Goal: Task Accomplishment & Management: Use online tool/utility

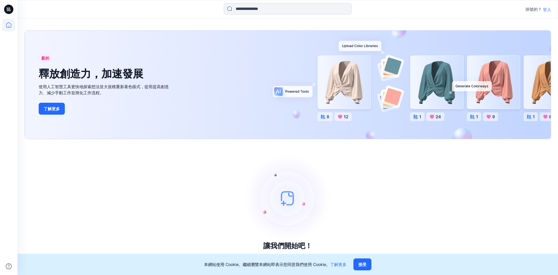
click at [550, 7] on font "登入" at bounding box center [547, 9] width 8 height 5
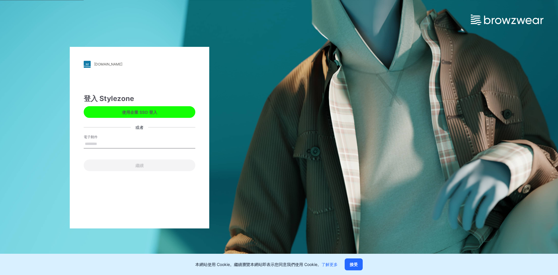
click at [123, 145] on input "電子郵件" at bounding box center [140, 143] width 112 height 9
click at [121, 141] on input "電子郵件" at bounding box center [140, 143] width 112 height 9
paste input "**********"
type input "**********"
drag, startPoint x: 112, startPoint y: 209, endPoint x: 113, endPoint y: 200, distance: 9.1
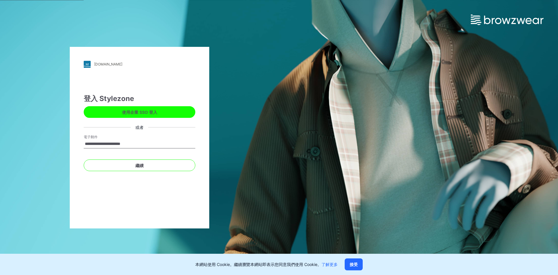
click at [112, 209] on div "**********" at bounding box center [139, 137] width 139 height 181
click at [117, 169] on button "繼續" at bounding box center [140, 165] width 112 height 12
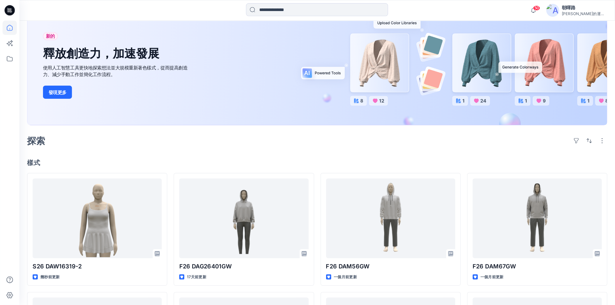
scroll to position [116, 0]
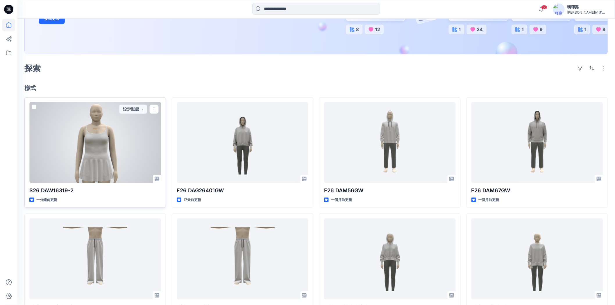
click at [57, 164] on div at bounding box center [95, 142] width 132 height 81
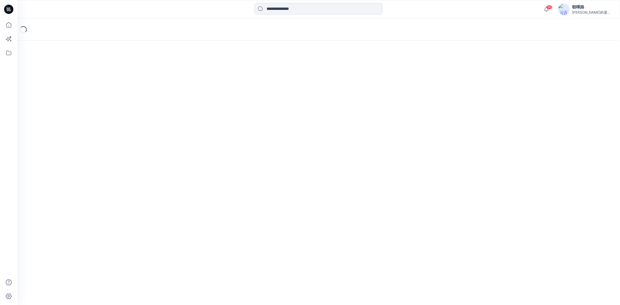
click at [57, 164] on div "Loading..." at bounding box center [318, 162] width 602 height 287
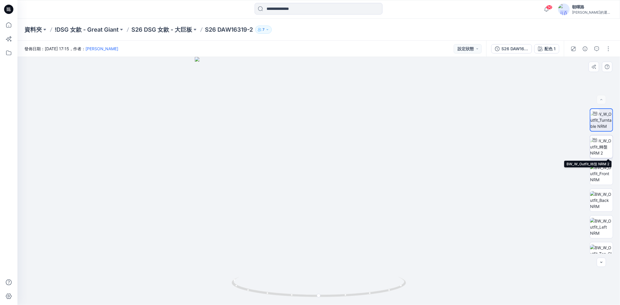
click at [553, 146] on img at bounding box center [601, 147] width 23 height 18
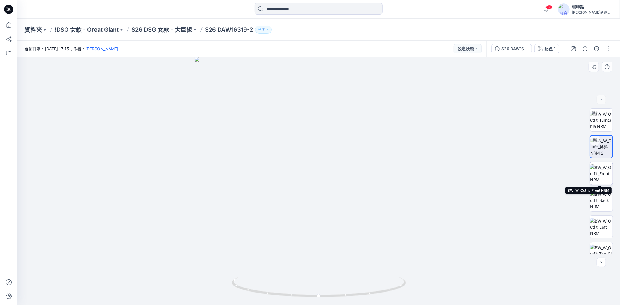
click at [553, 169] on img at bounding box center [601, 173] width 23 height 18
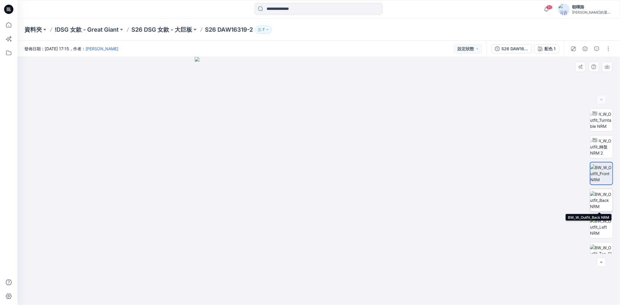
click at [553, 198] on img at bounding box center [601, 200] width 23 height 18
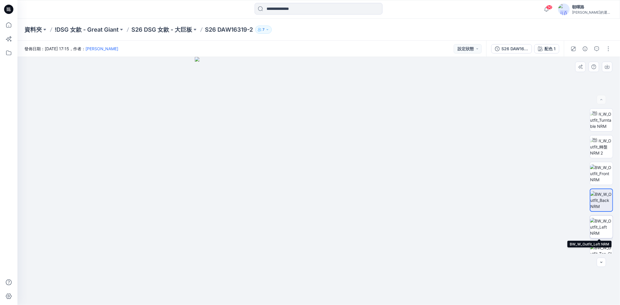
click at [553, 220] on img at bounding box center [601, 227] width 23 height 18
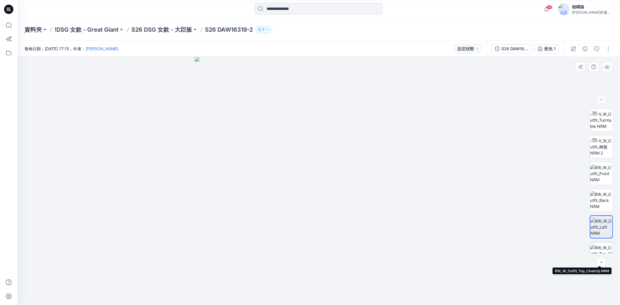
click at [553, 248] on img at bounding box center [601, 254] width 23 height 18
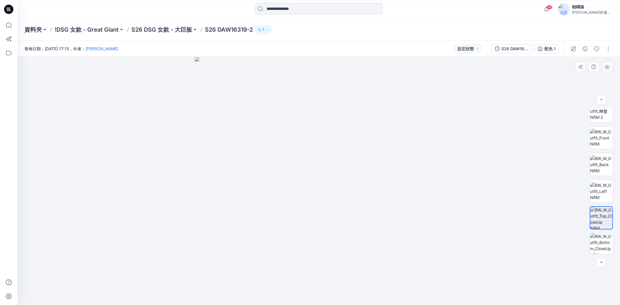
scroll to position [38, 0]
click at [553, 239] on img at bounding box center [601, 242] width 23 height 23
click at [553, 51] on button "button" at bounding box center [608, 48] width 9 height 9
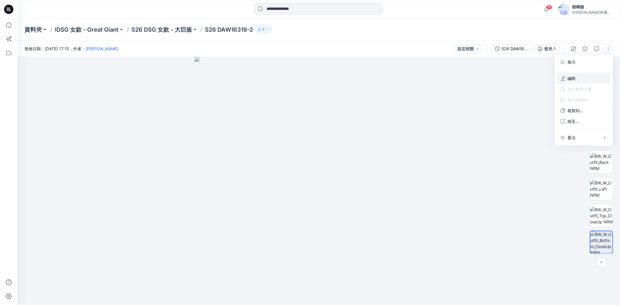
click at [553, 75] on button "編輯" at bounding box center [583, 78] width 53 height 11
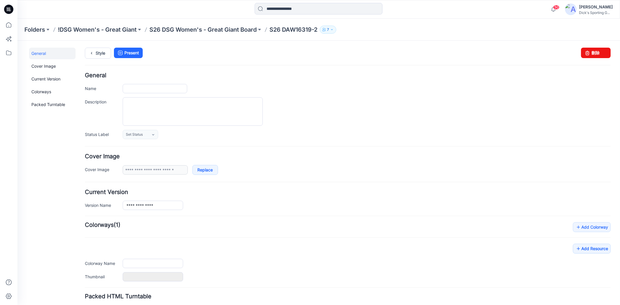
type input "**********"
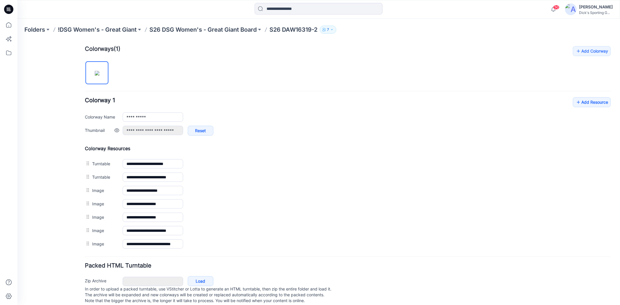
scroll to position [189, 0]
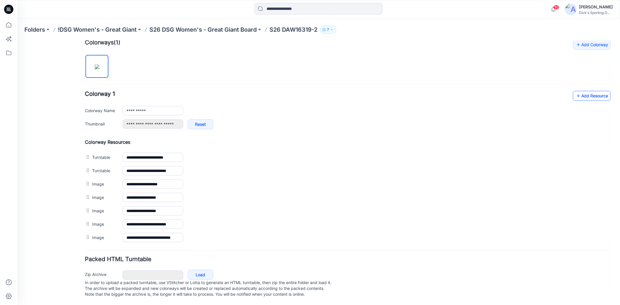
click at [579, 91] on link "Add Resource" at bounding box center [591, 96] width 38 height 10
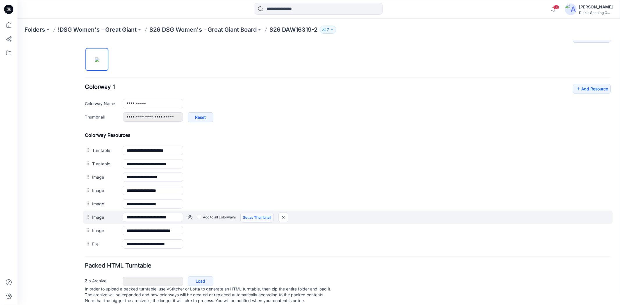
click at [17, 40] on link "Set as Thumbnail" at bounding box center [17, 40] width 0 height 0
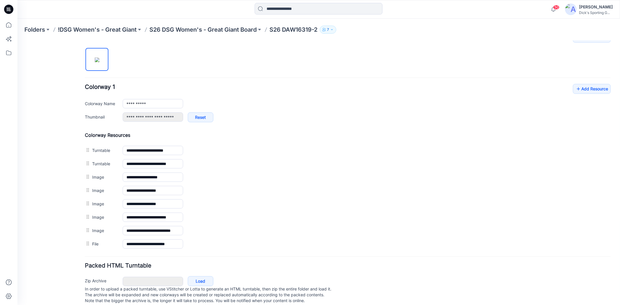
type input "**********"
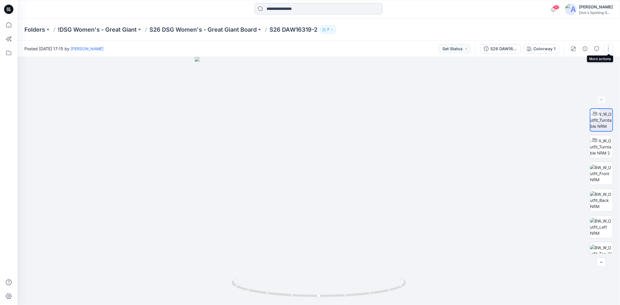
click at [609, 52] on button "button" at bounding box center [608, 48] width 9 height 9
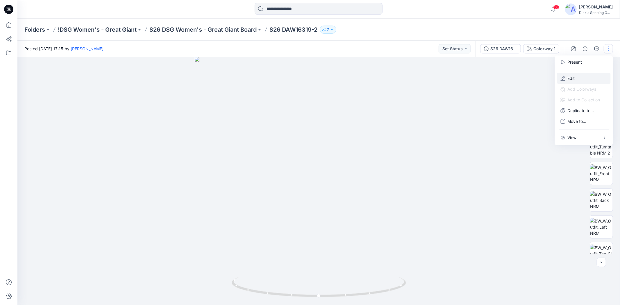
click at [575, 75] on button "Edit" at bounding box center [583, 78] width 53 height 11
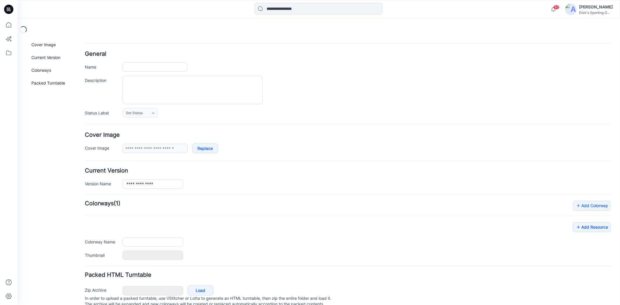
scroll to position [44, 0]
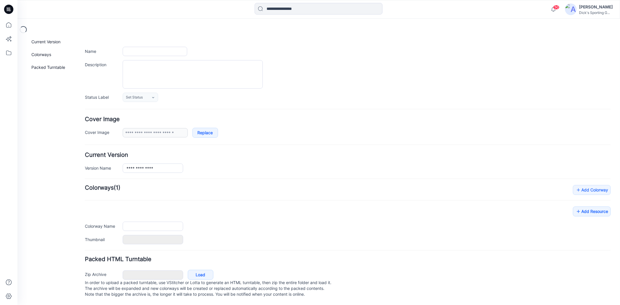
type input "**********"
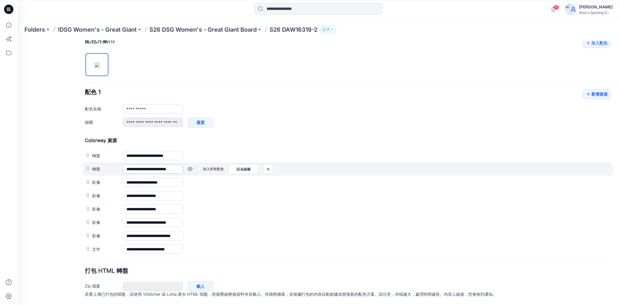
scroll to position [191, 0]
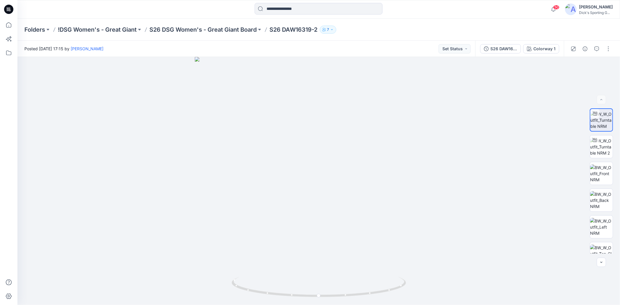
click at [400, 50] on div "Posted [DATE] 17:15 by [PERSON_NAME] Set Status" at bounding box center [246, 49] width 458 height 16
click at [401, 36] on div "Folders !DSG Women's - Great Giant S26 DSG Women's - Great Giant Board S26 DAW1…" at bounding box center [318, 30] width 602 height 22
click at [413, 28] on div "Folders !DSG Women's - Great Giant S26 DSG Women's - Great Giant Board S26 DAW1…" at bounding box center [295, 30] width 543 height 8
